Goal: Information Seeking & Learning: Learn about a topic

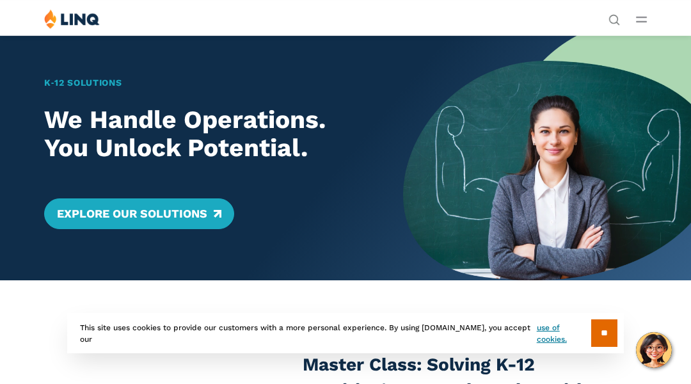
click at [64, 64] on div "K‑12 Solutions We Handle Operations. You Unlock Potential. Explore Our Solutions" at bounding box center [201, 157] width 403 height 245
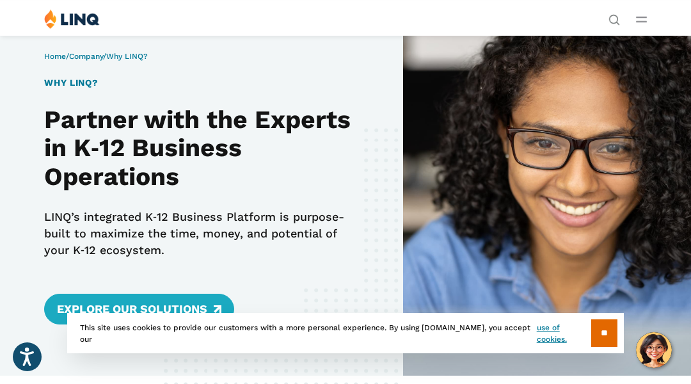
click at [64, 64] on div "Home / Company / Why LINQ? Why LINQ? Partner with the Experts in K‑12 Business …" at bounding box center [201, 205] width 403 height 341
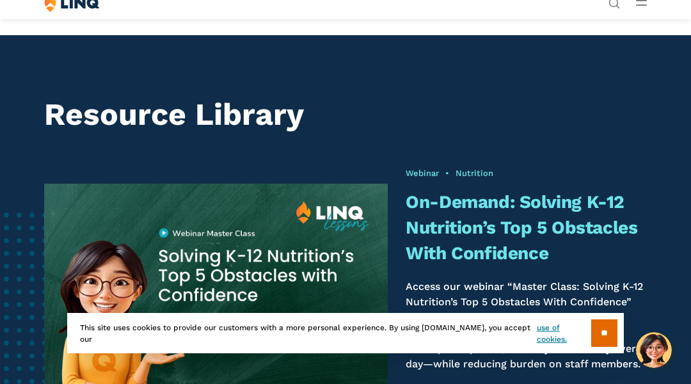
scroll to position [744, 0]
